Goal: Navigation & Orientation: Understand site structure

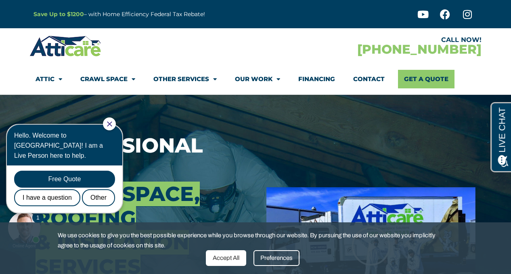
click at [112, 125] on icon "Close Chat" at bounding box center [109, 124] width 5 height 5
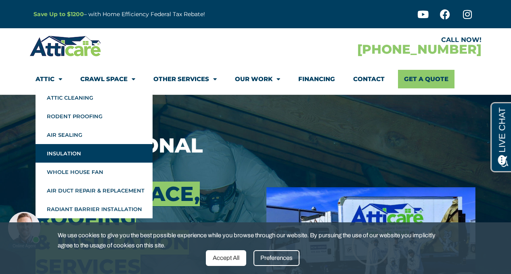
click at [60, 154] on link "Insulation" at bounding box center [94, 153] width 117 height 19
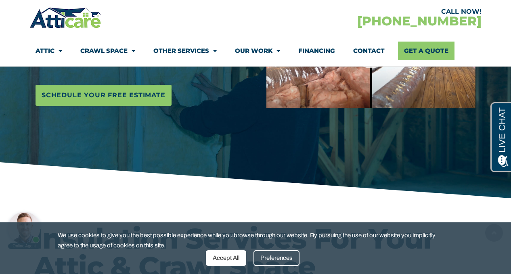
scroll to position [202, 0]
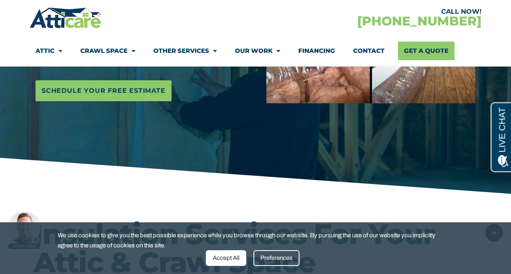
click at [219, 255] on div "Accept All" at bounding box center [226, 258] width 40 height 16
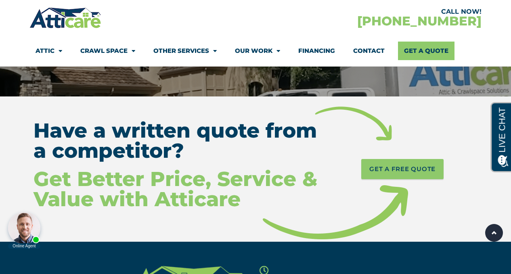
scroll to position [3714, 0]
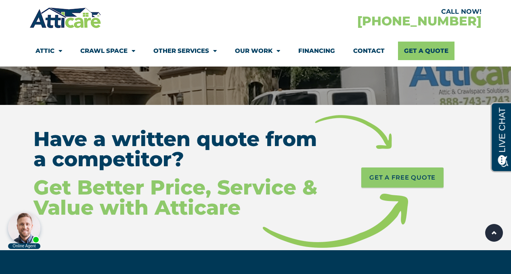
click at [262, 46] on link "Our Work" at bounding box center [257, 51] width 45 height 19
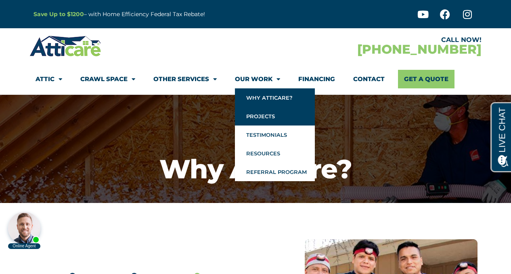
click at [262, 114] on link "Projects" at bounding box center [275, 116] width 80 height 19
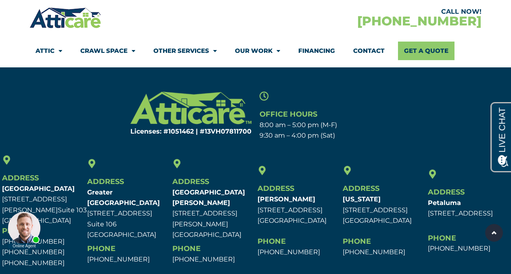
scroll to position [438, 0]
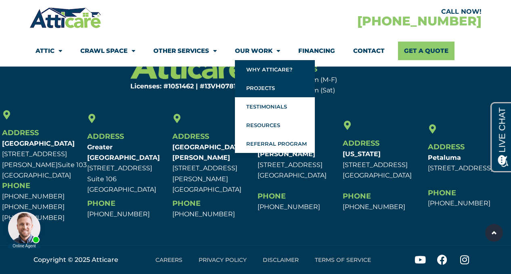
click at [268, 70] on link "Why Atticare?" at bounding box center [275, 69] width 80 height 19
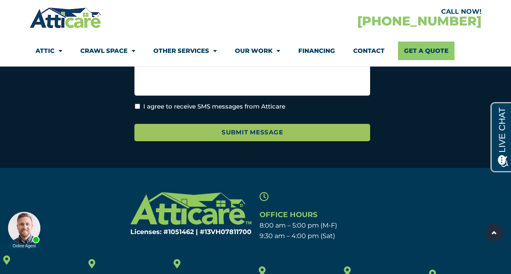
scroll to position [1776, 0]
